Goal: Task Accomplishment & Management: Use online tool/utility

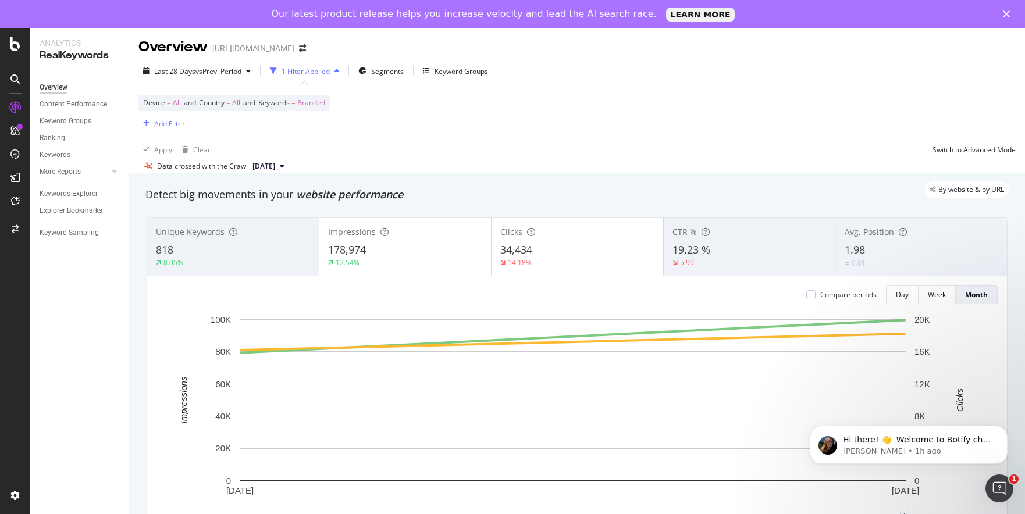
click at [161, 122] on div "Add Filter" at bounding box center [169, 124] width 31 height 10
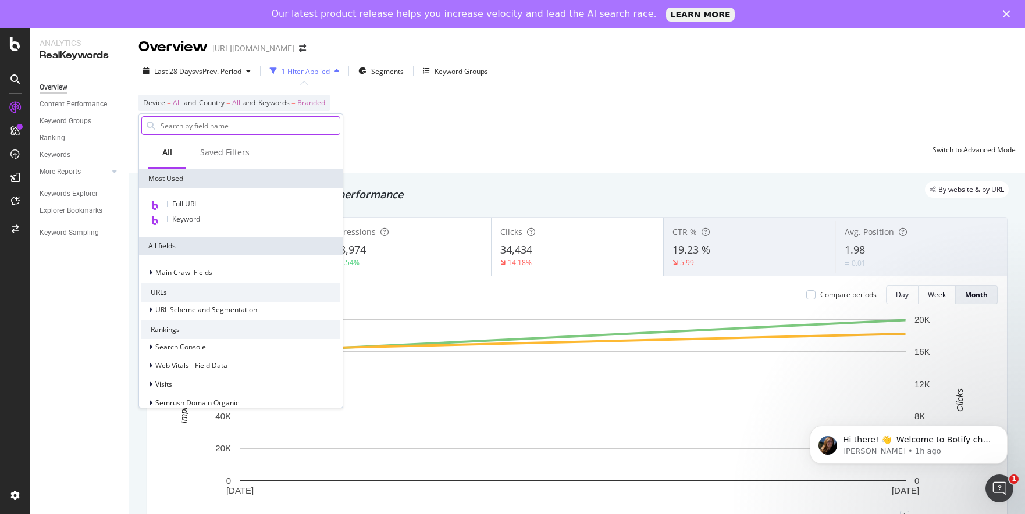
click at [208, 128] on input "text" at bounding box center [249, 125] width 180 height 17
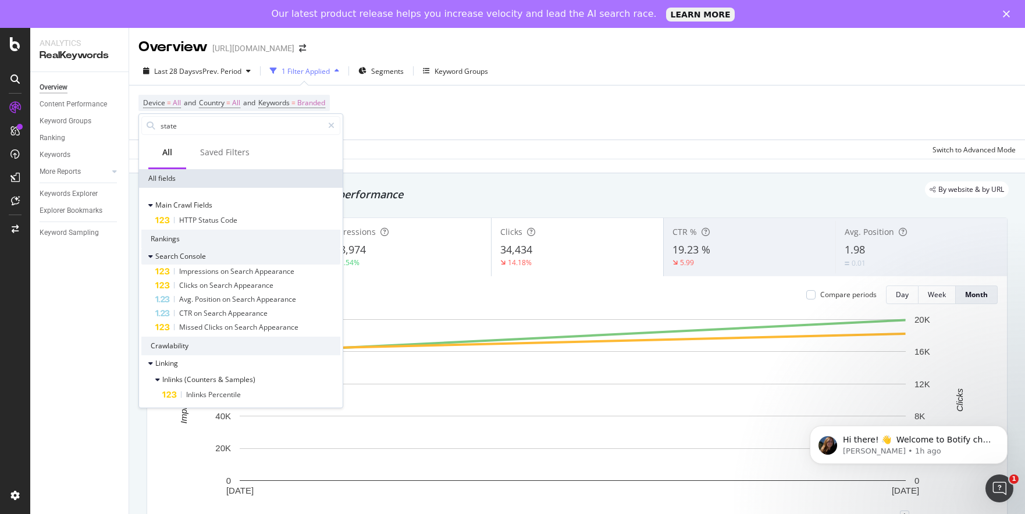
scroll to position [3, 0]
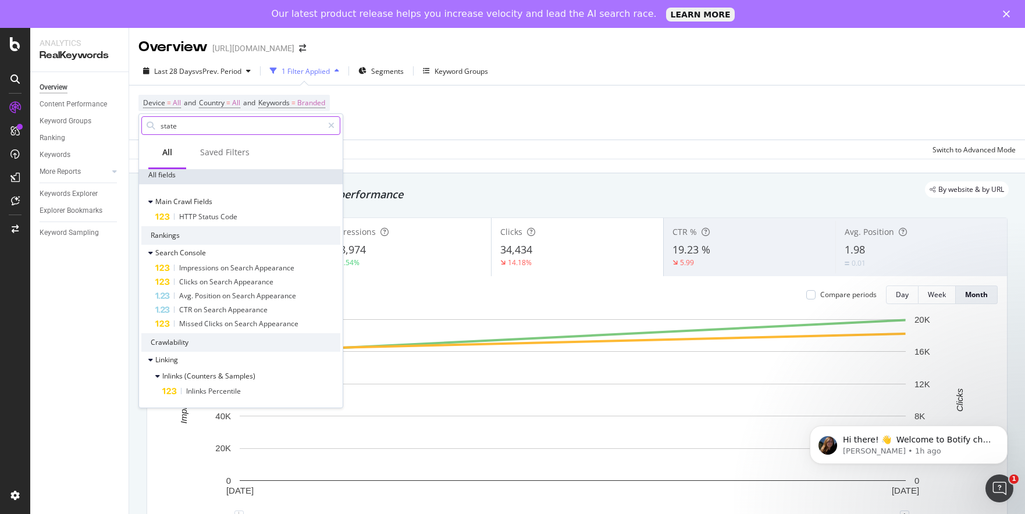
drag, startPoint x: 194, startPoint y: 126, endPoint x: 155, endPoint y: 122, distance: 38.6
click at [153, 122] on div "state" at bounding box center [240, 125] width 199 height 19
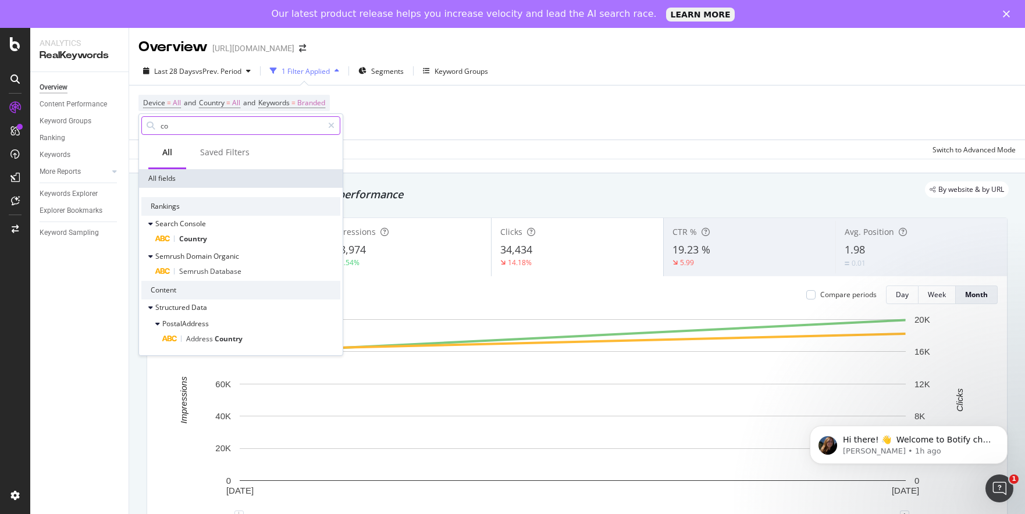
type input "c"
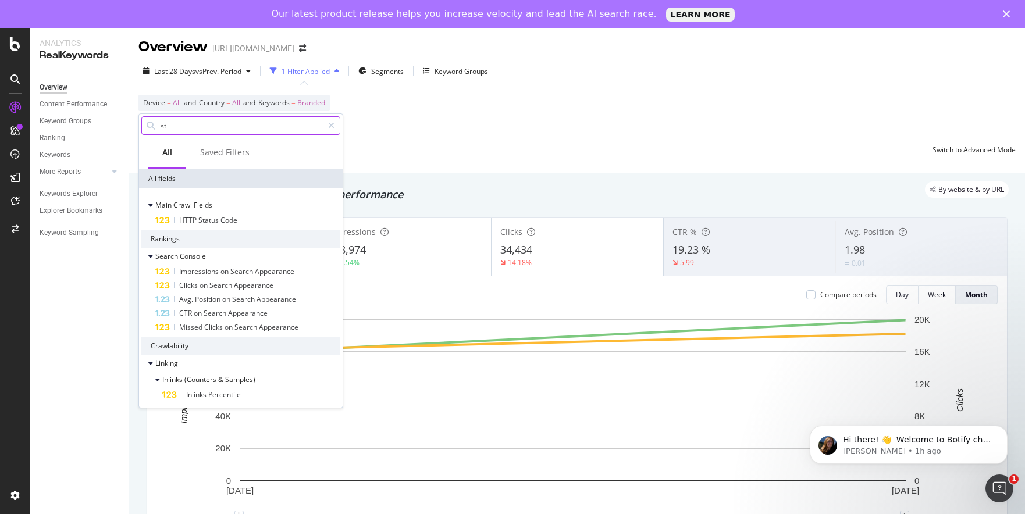
type input "s"
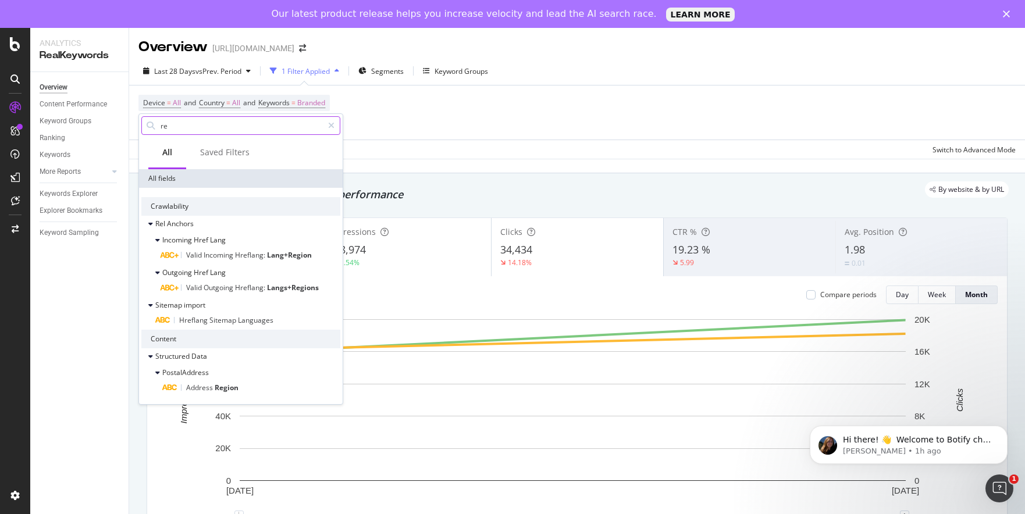
type input "r"
